Goal: Check status

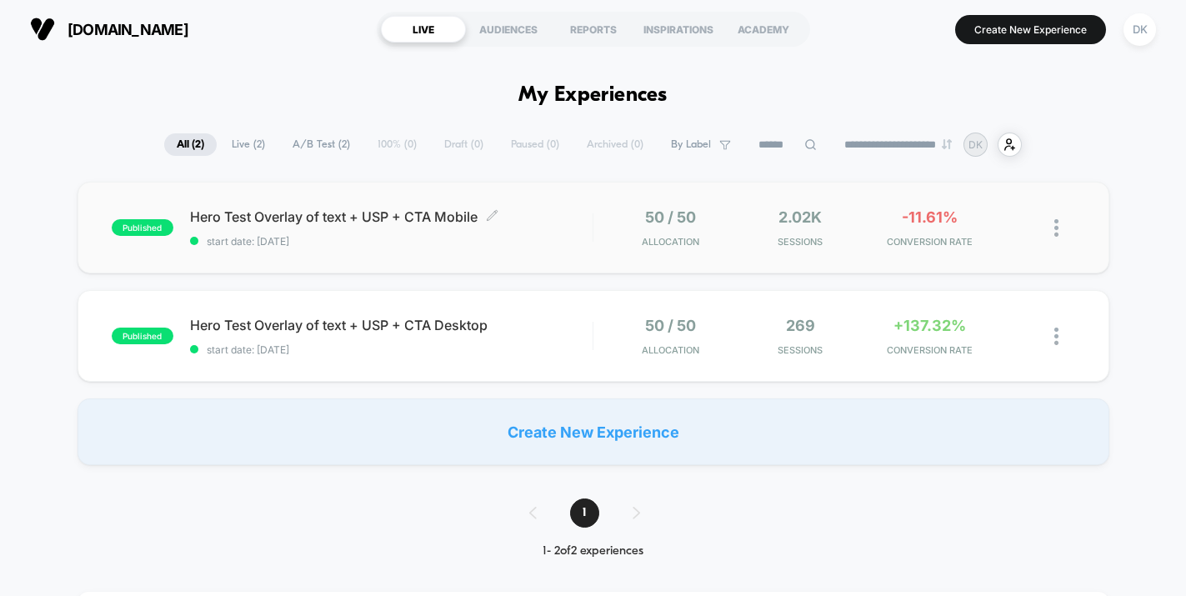
click at [442, 243] on span "start date: [DATE]" at bounding box center [391, 241] width 403 height 13
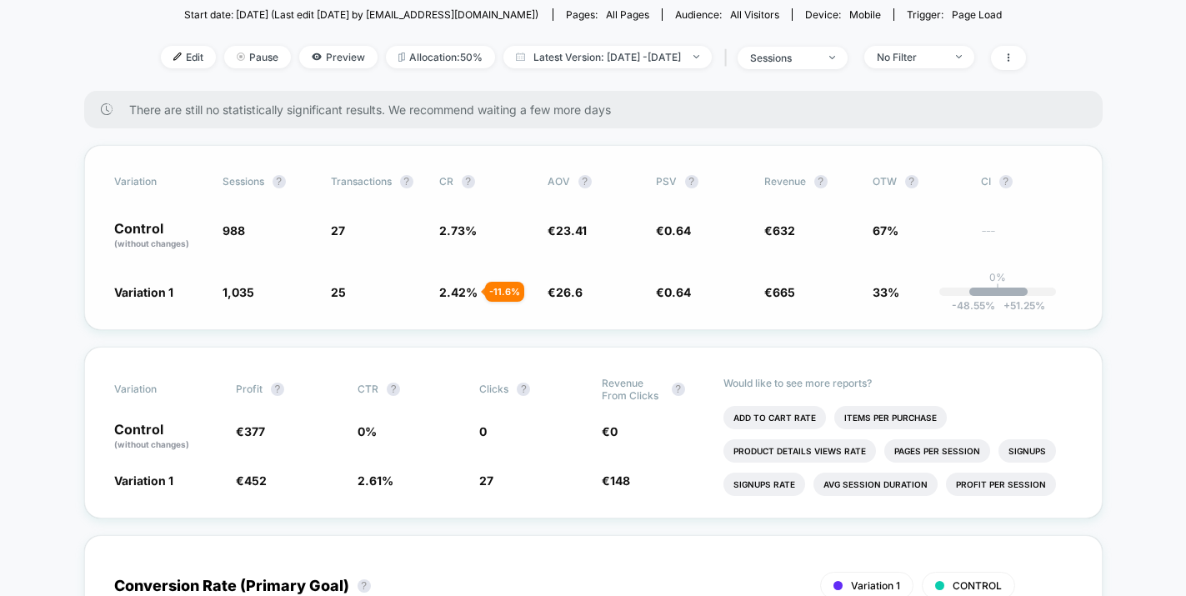
scroll to position [193, 0]
